Goal: Task Accomplishment & Management: Use online tool/utility

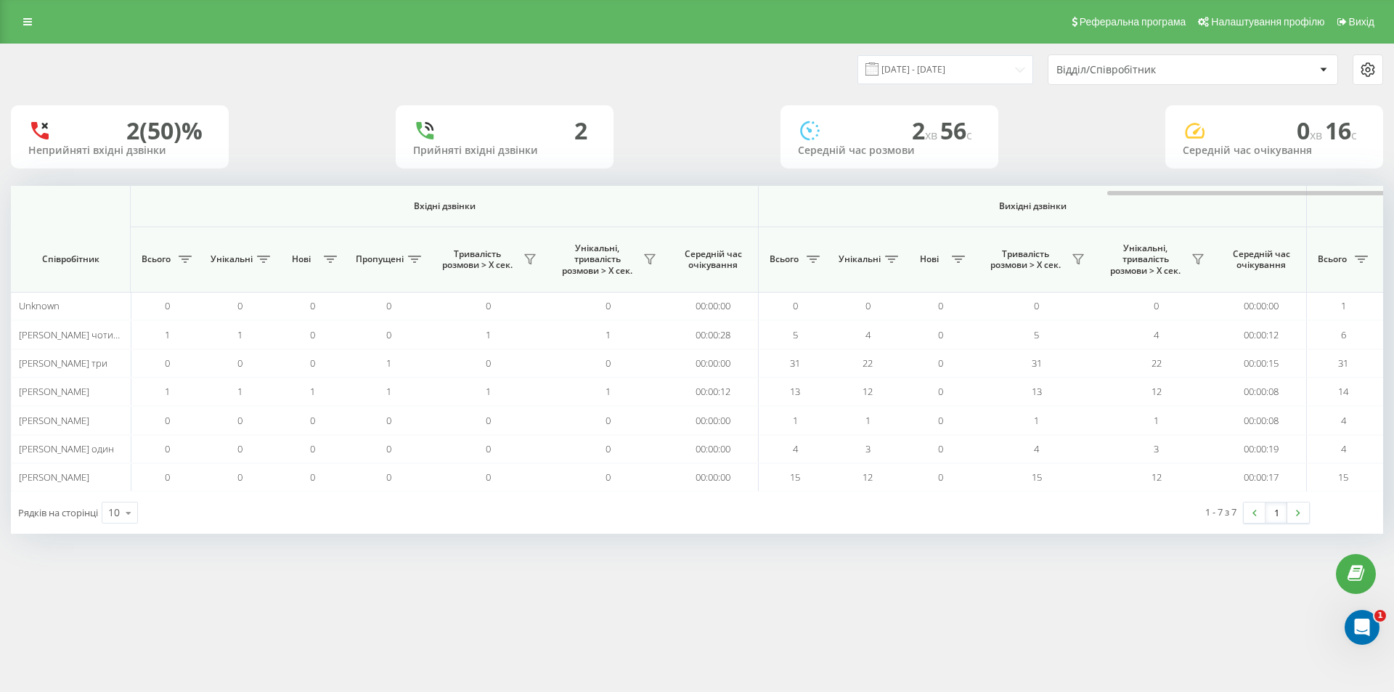
scroll to position [0, 653]
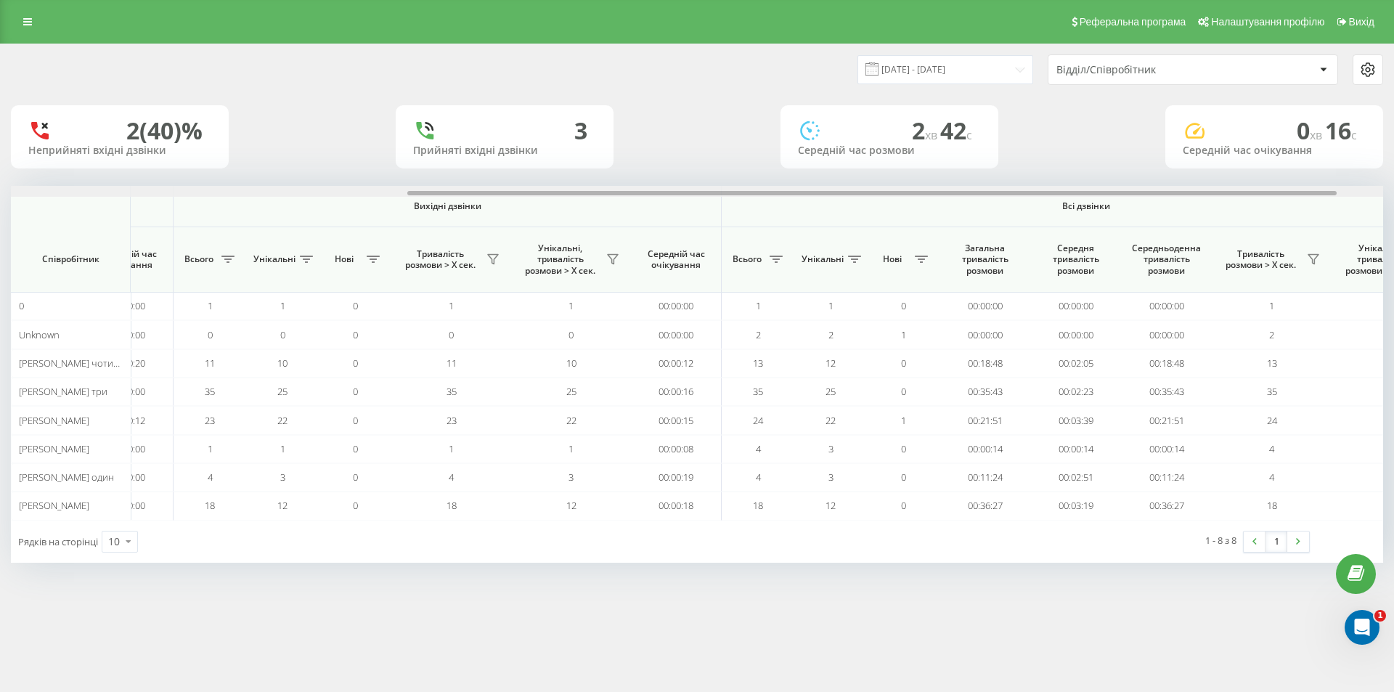
scroll to position [0, 653]
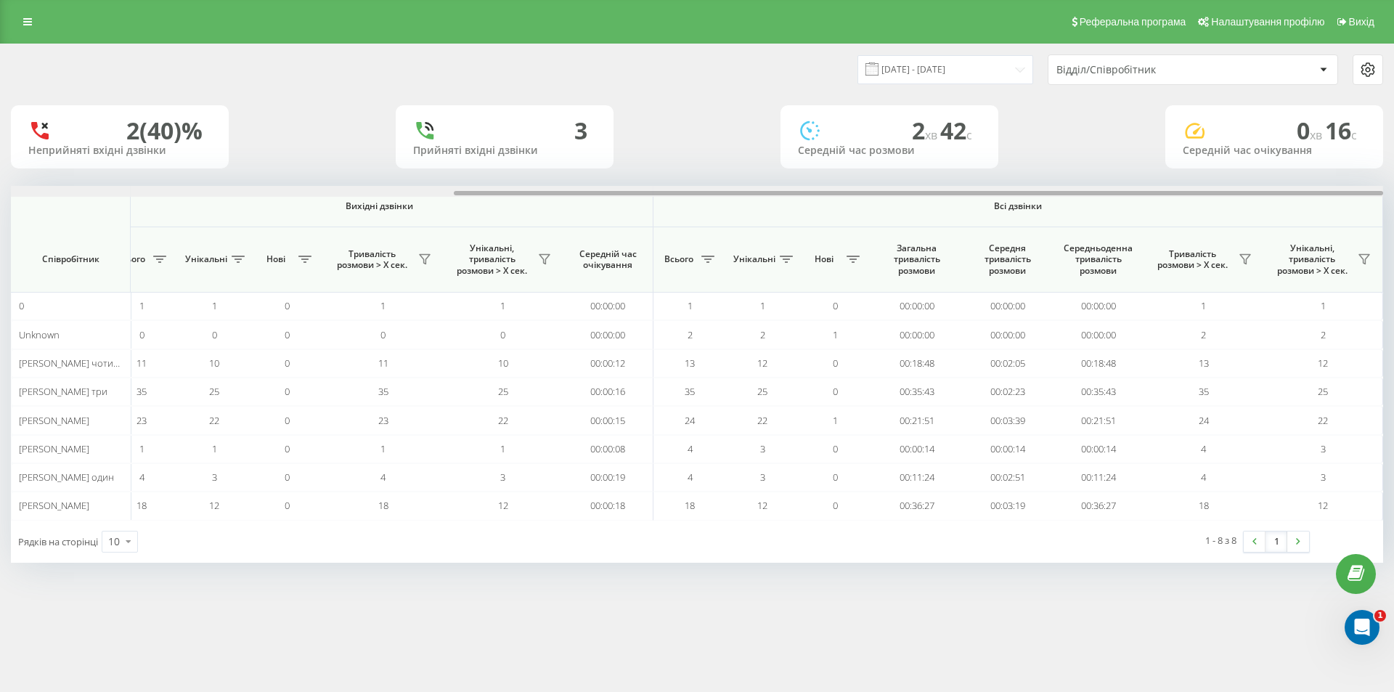
drag, startPoint x: 815, startPoint y: 206, endPoint x: 1249, endPoint y: 224, distance: 435.2
click at [1249, 224] on div "Вхідні дзвінки Вихідні дзвінки Всі дзвінки Співробітник Всього Унікальні Нові П…" at bounding box center [697, 353] width 1372 height 334
click at [1246, 259] on icon at bounding box center [1245, 259] width 12 height 12
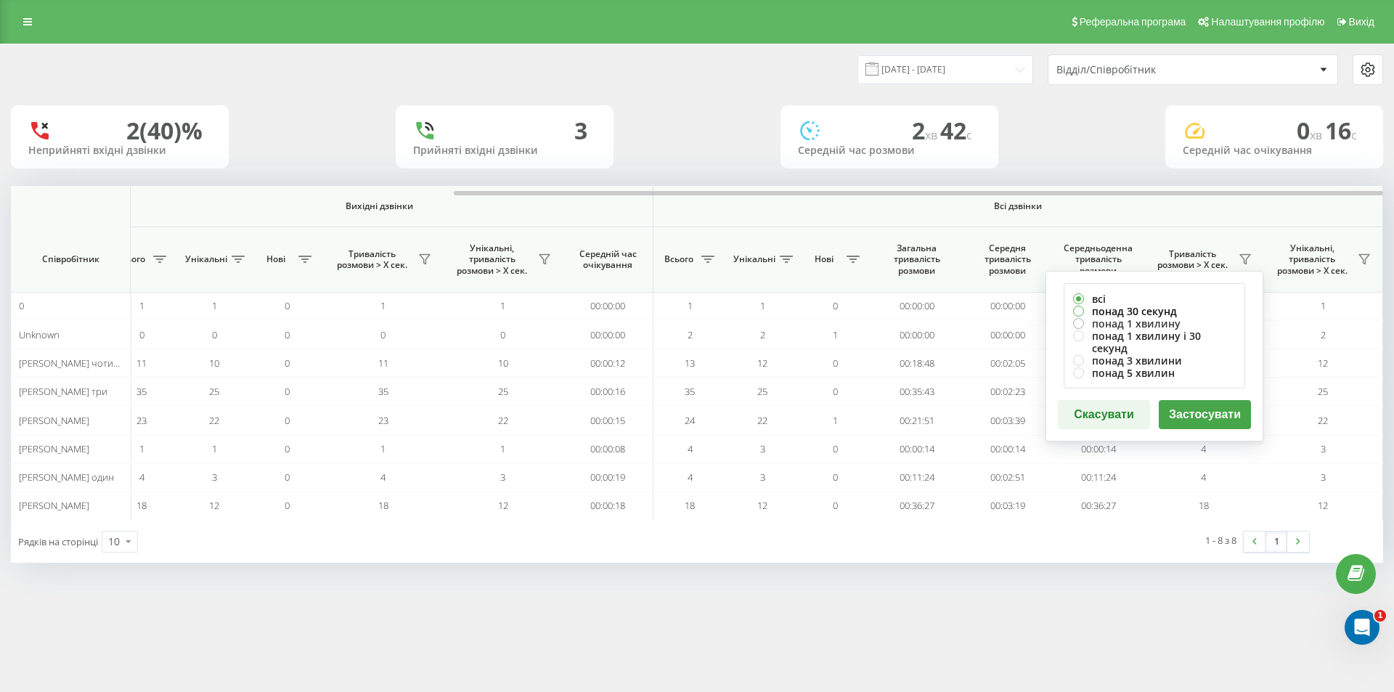
drag, startPoint x: 1170, startPoint y: 309, endPoint x: 1172, endPoint y: 324, distance: 14.7
click at [1170, 310] on label "понад 30 секунд" at bounding box center [1154, 311] width 163 height 12
radio input "true"
click at [1197, 407] on button "Застосувати" at bounding box center [1205, 414] width 92 height 29
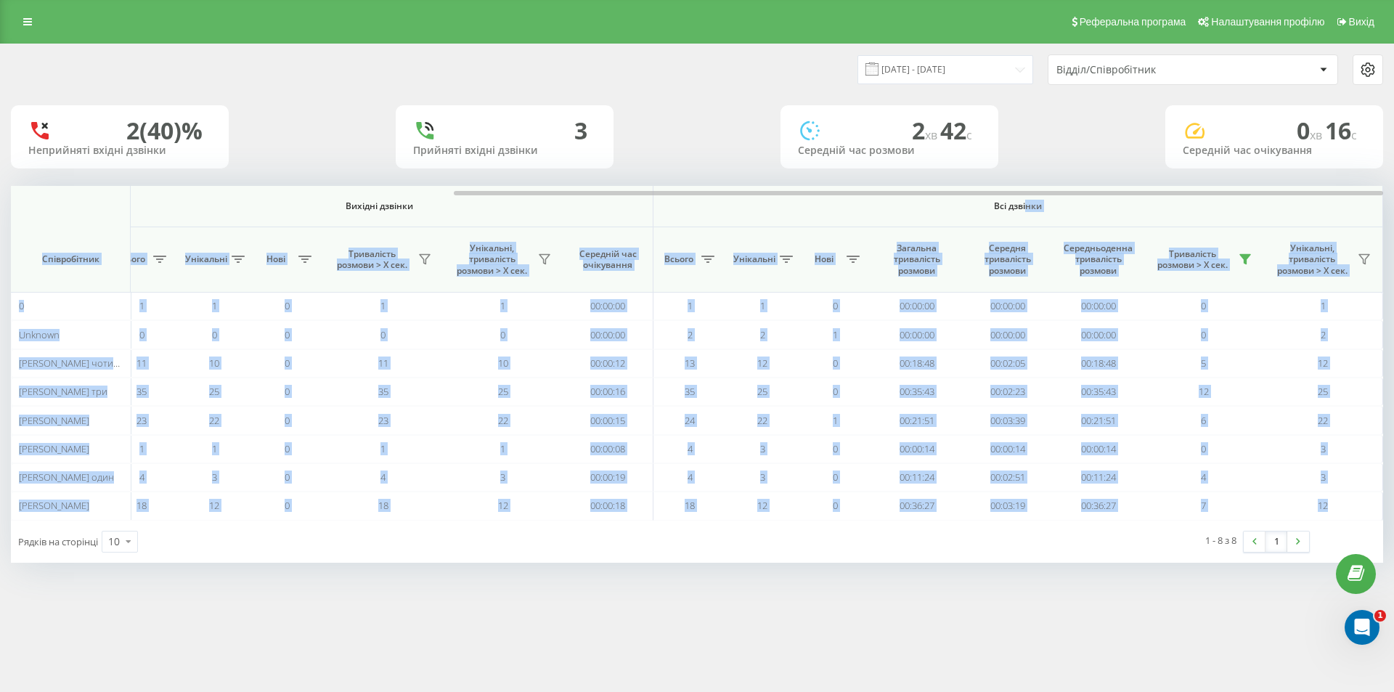
drag, startPoint x: 629, startPoint y: 192, endPoint x: 1028, endPoint y: 212, distance: 399.1
click at [1028, 212] on div "Вхідні дзвінки Вихідні дзвінки Всі дзвінки Співробітник Всього Унікальні Нові П…" at bounding box center [697, 353] width 1372 height 334
drag, startPoint x: 1129, startPoint y: 213, endPoint x: 1120, endPoint y: 216, distance: 9.4
click at [1129, 213] on th "Всі дзвінки" at bounding box center [1018, 206] width 730 height 41
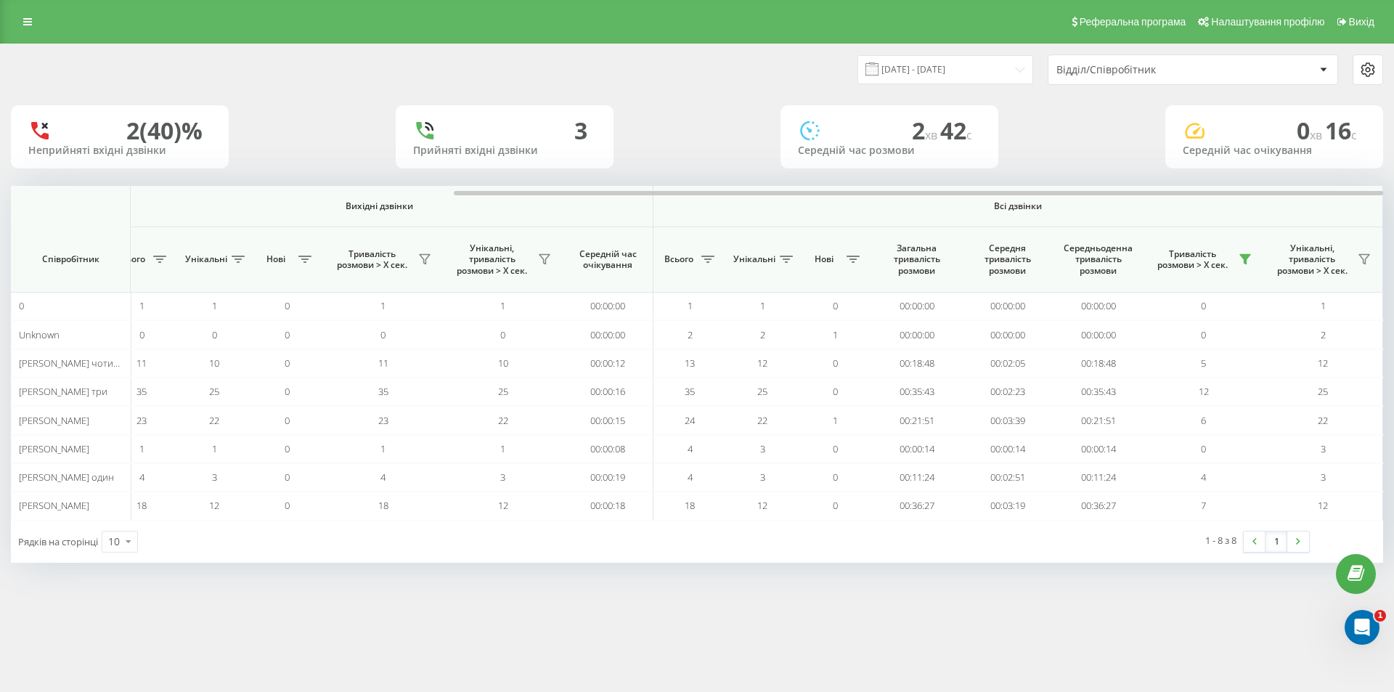
drag, startPoint x: 1042, startPoint y: 197, endPoint x: 1111, endPoint y: 201, distance: 69.8
click at [1090, 197] on div at bounding box center [697, 191] width 1372 height 11
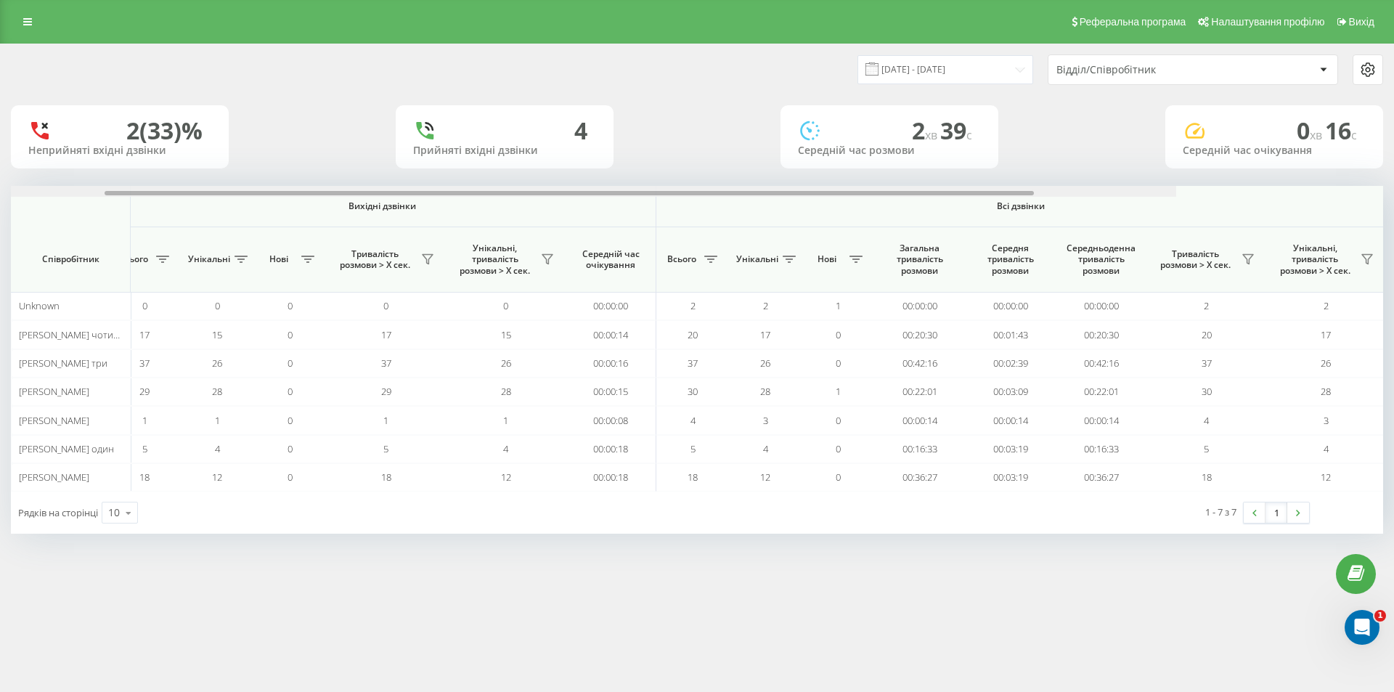
scroll to position [0, 653]
drag, startPoint x: 807, startPoint y: 192, endPoint x: 1374, endPoint y: 212, distance: 567.3
click at [1379, 193] on div at bounding box center [918, 193] width 929 height 4
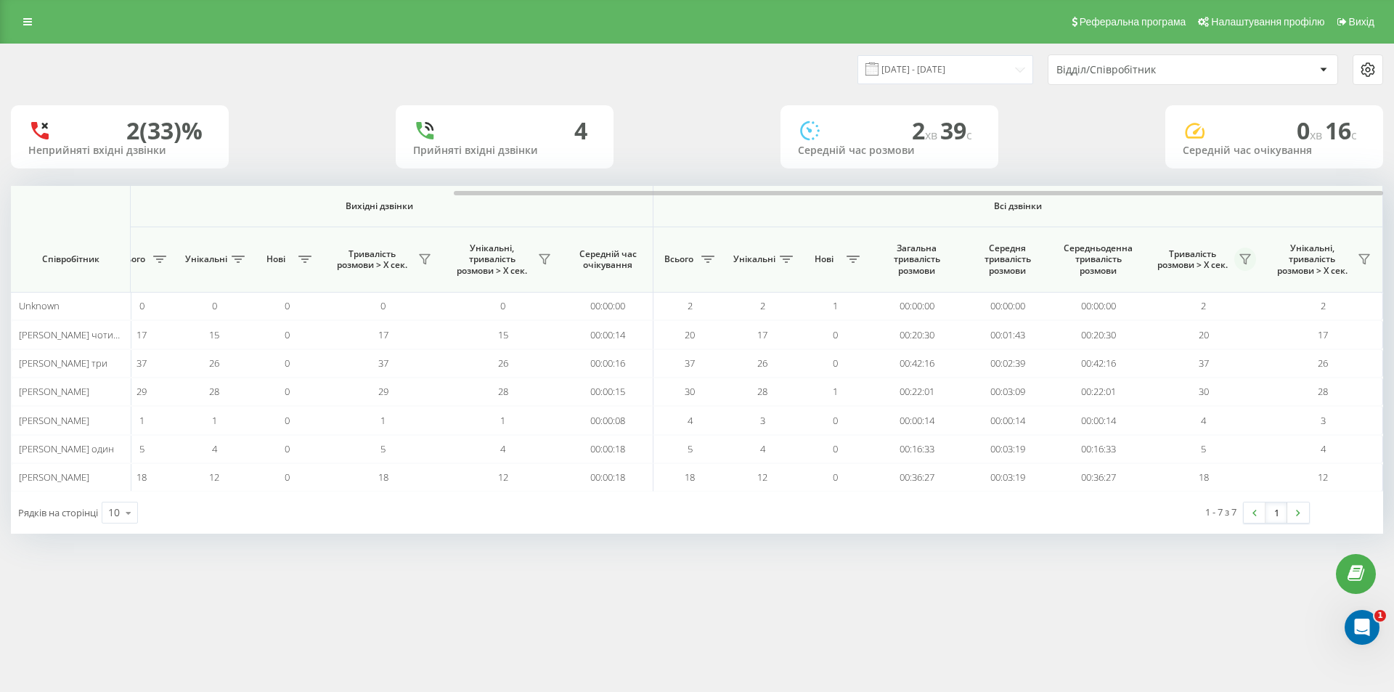
click at [1252, 257] on button at bounding box center [1245, 259] width 22 height 23
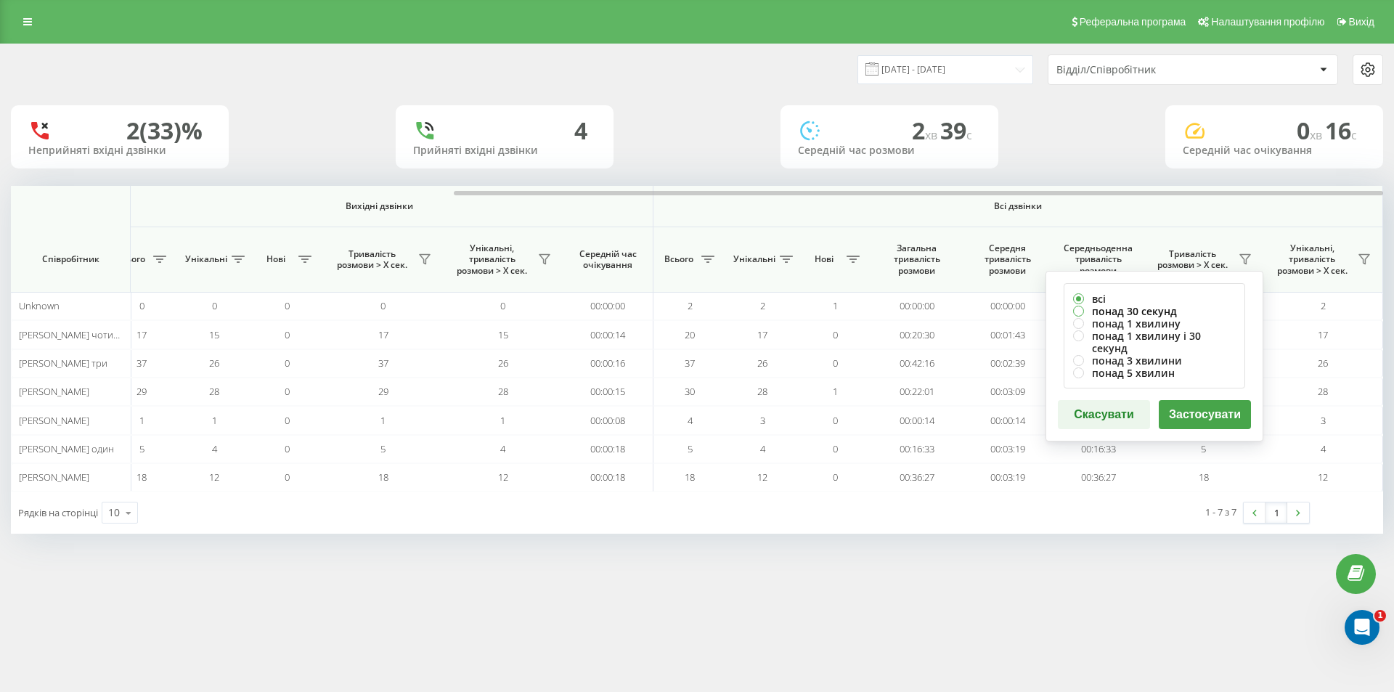
click at [1166, 309] on label "понад 30 секунд" at bounding box center [1154, 311] width 163 height 12
radio input "true"
drag, startPoint x: 1201, startPoint y: 401, endPoint x: 1210, endPoint y: 423, distance: 23.7
click at [1201, 401] on button "Застосувати" at bounding box center [1205, 414] width 92 height 29
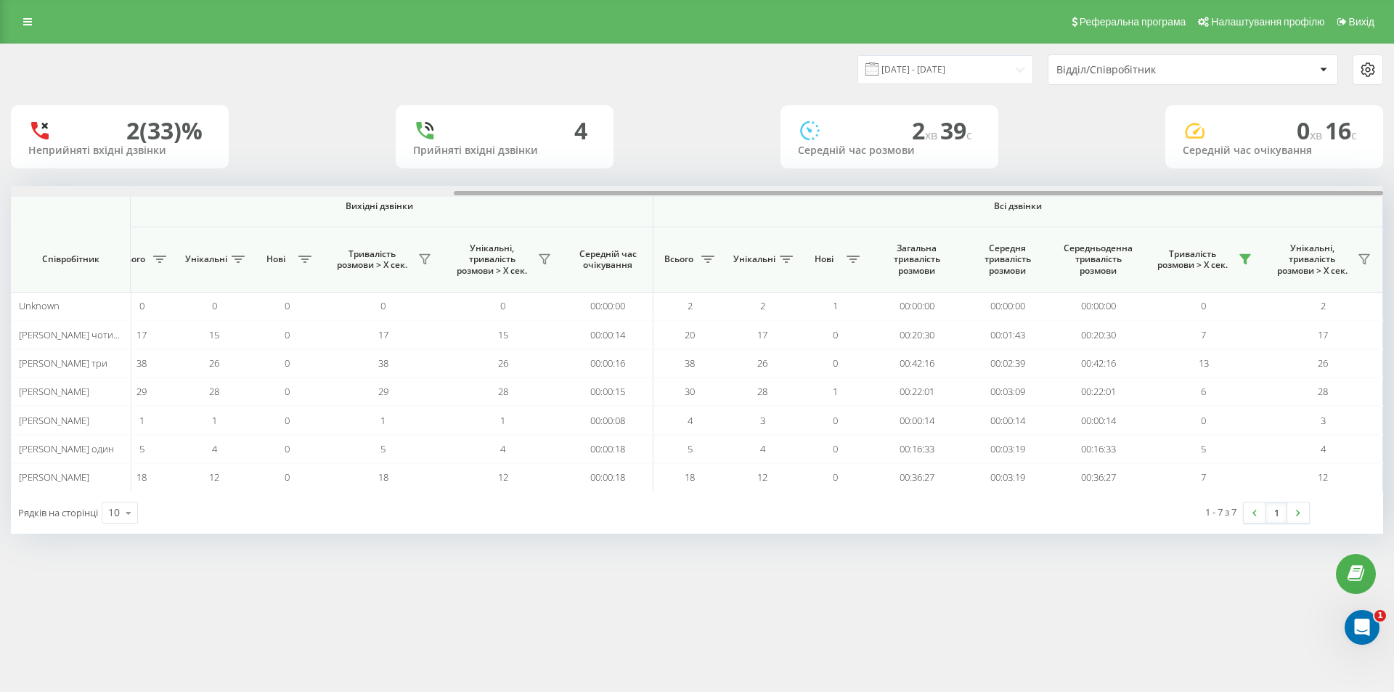
drag, startPoint x: 828, startPoint y: 192, endPoint x: 1324, endPoint y: 192, distance: 496.6
click at [1324, 192] on div at bounding box center [918, 193] width 929 height 4
